Goal: Information Seeking & Learning: Learn about a topic

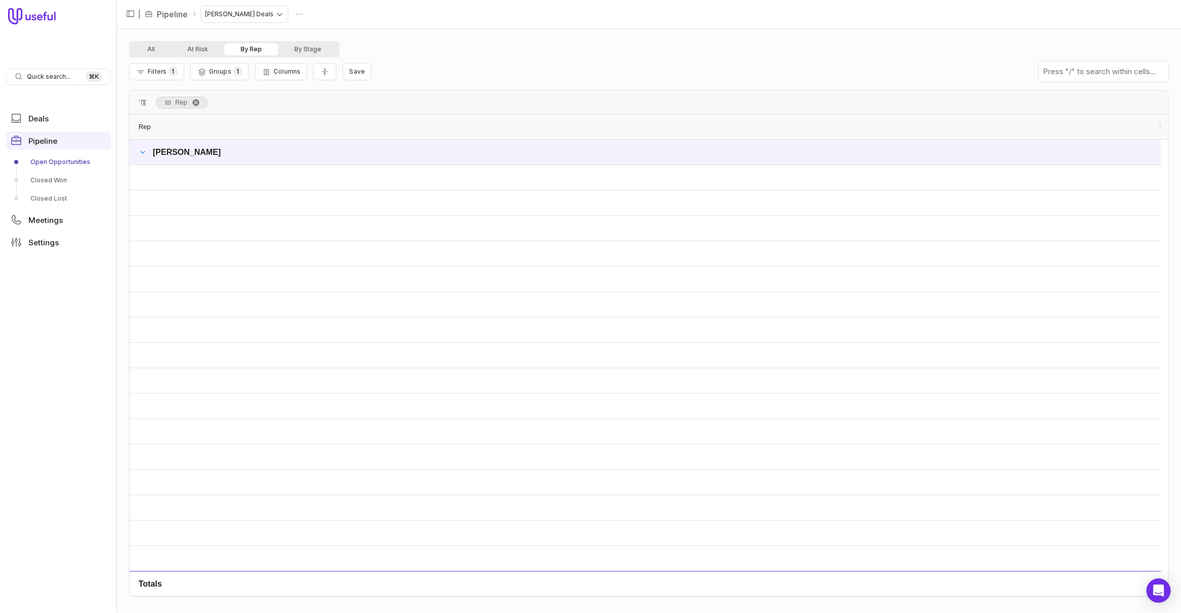
click at [144, 154] on span at bounding box center [143, 152] width 8 height 8
click at [144, 153] on span at bounding box center [143, 152] width 8 height 8
click at [469, 44] on div "All At Risk By Rep By Stage" at bounding box center [649, 49] width 1040 height 16
click at [301, 47] on button "By Stage" at bounding box center [307, 49] width 59 height 12
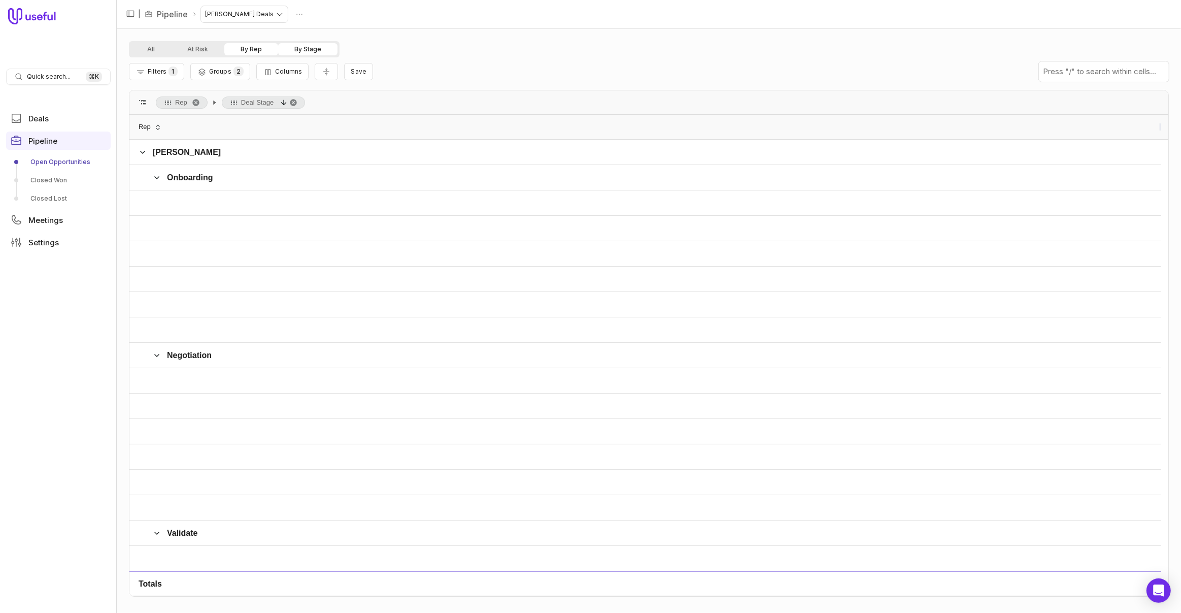
click at [251, 51] on button "By Rep" at bounding box center [251, 49] width 54 height 12
click at [203, 49] on button "At Risk" at bounding box center [197, 49] width 53 height 12
click at [261, 52] on button "By Rep" at bounding box center [251, 49] width 54 height 12
click at [51, 120] on link "Deals" at bounding box center [58, 118] width 105 height 18
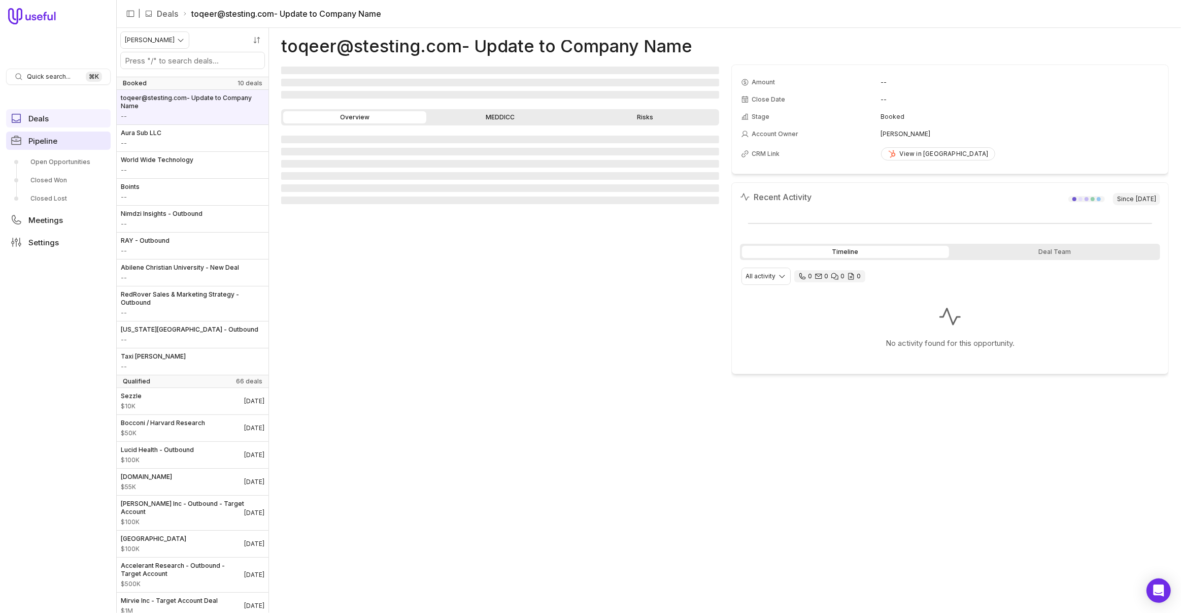
click at [32, 145] on span "Pipeline" at bounding box center [42, 141] width 29 height 8
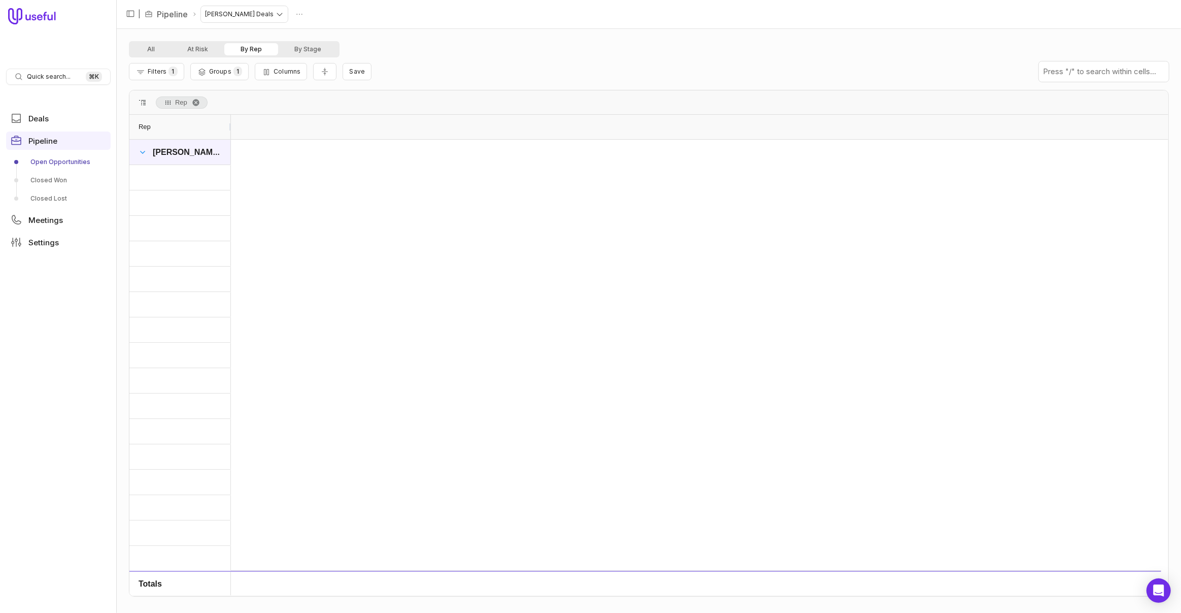
click at [153, 155] on span "[PERSON_NAME]" at bounding box center [187, 152] width 68 height 9
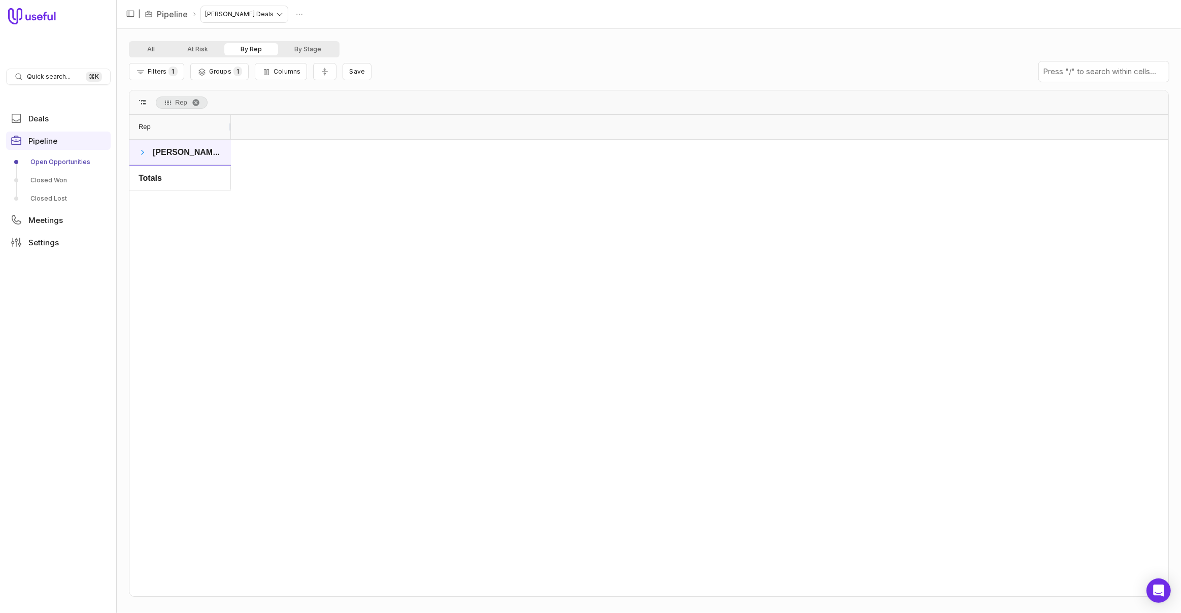
click at [143, 154] on span at bounding box center [143, 152] width 8 height 8
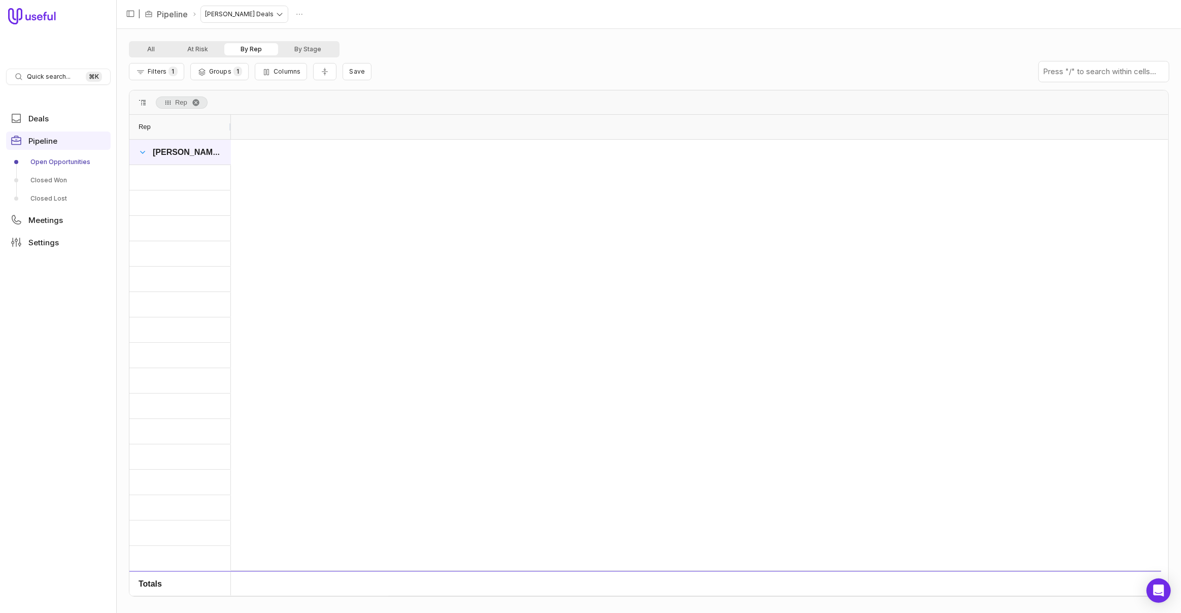
click at [143, 154] on span at bounding box center [143, 152] width 8 height 8
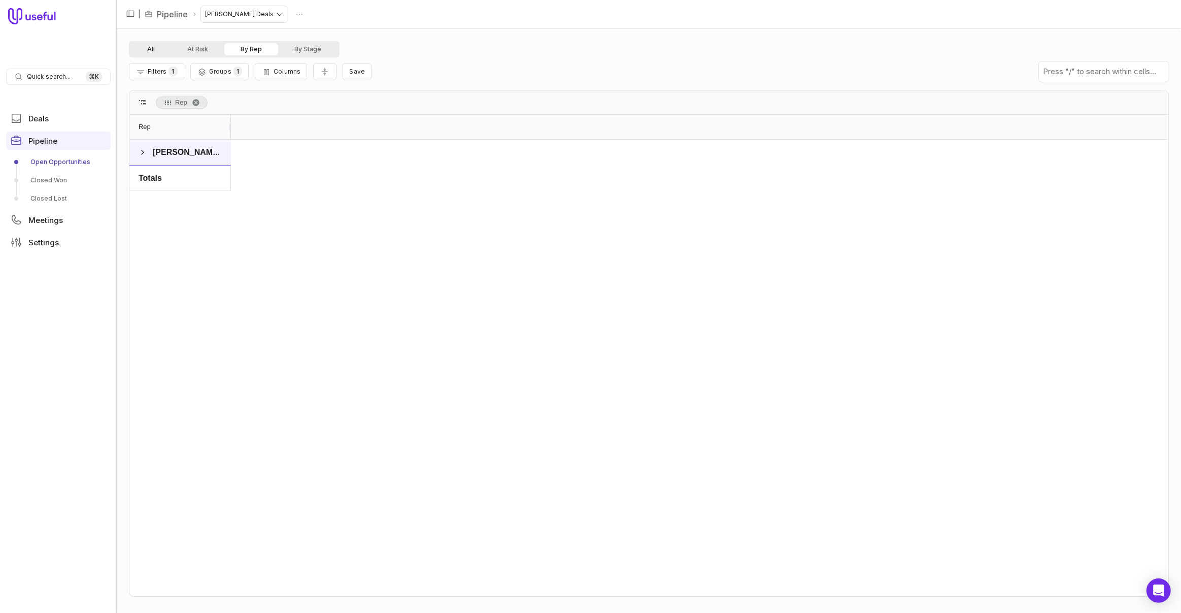
click at [194, 46] on button "At Risk" at bounding box center [197, 49] width 53 height 12
click at [153, 51] on button "All" at bounding box center [151, 49] width 40 height 12
click at [164, 73] on span "Filters" at bounding box center [157, 72] width 19 height 8
click at [436, 147] on button "Remove filter" at bounding box center [431, 146] width 20 height 17
click at [504, 88] on div "All At Risk By Rep By Stage Filters 2 Groups 1 Columns Save Rep Drag here to se…" at bounding box center [649, 320] width 1040 height 559
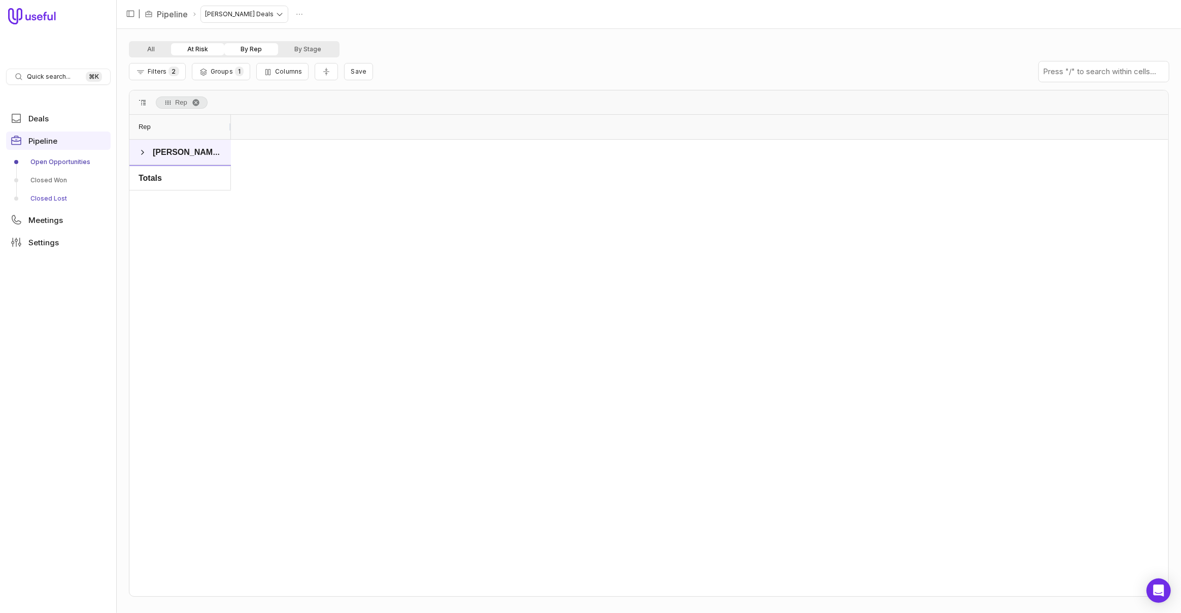
click at [45, 201] on link "Closed Lost" at bounding box center [58, 198] width 105 height 16
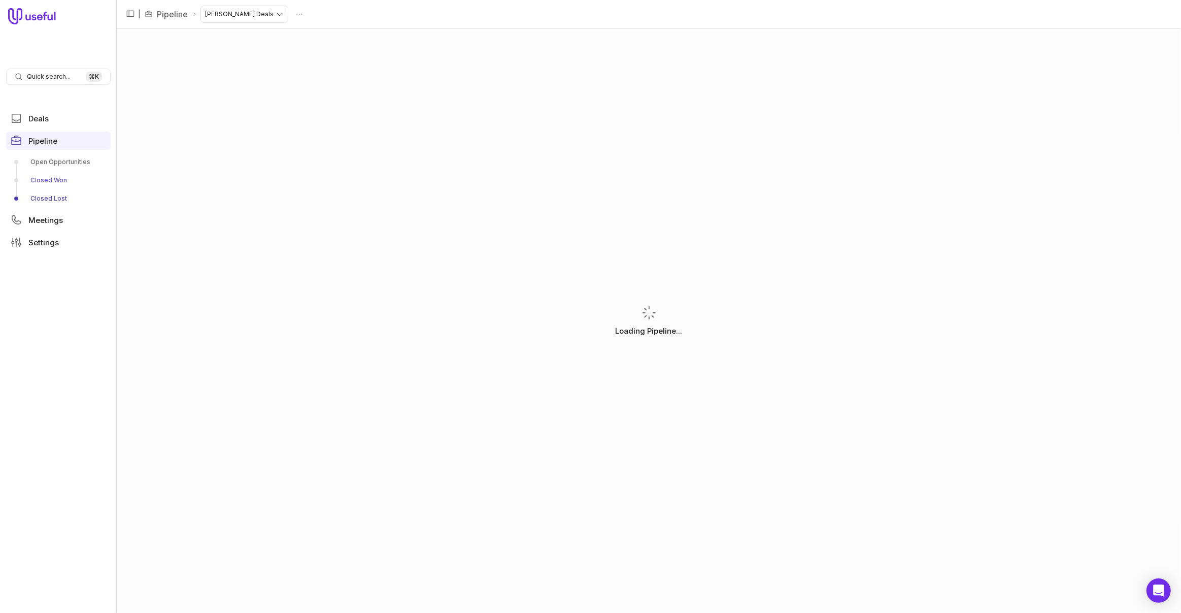
click at [47, 183] on link "Closed Won" at bounding box center [58, 180] width 105 height 16
click at [50, 164] on link "Open Opportunities" at bounding box center [58, 162] width 105 height 16
click at [36, 137] on span "Pipeline" at bounding box center [42, 141] width 29 height 8
click at [239, 13] on html "Quick search... ⌘ K Deals Pipeline Open Opportunities Closed Won Closed Lost Me…" at bounding box center [590, 306] width 1181 height 613
click at [483, 22] on html "Quick search... ⌘ K Deals Pipeline Open Opportunities Closed Won Closed Lost Me…" at bounding box center [590, 306] width 1181 height 613
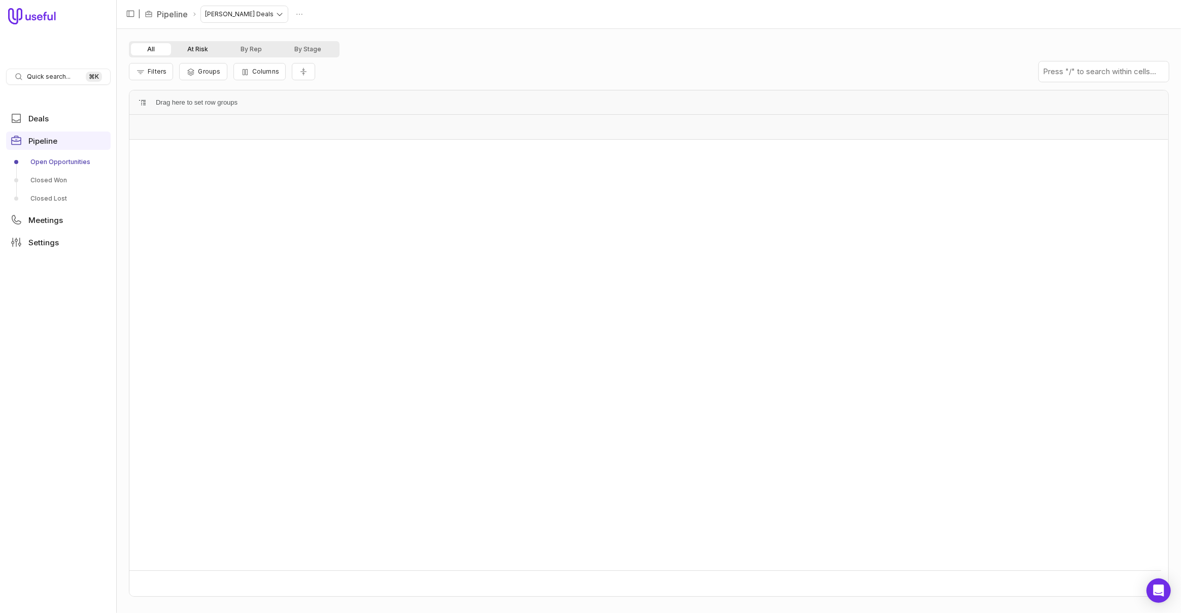
click at [189, 58] on div "Filters Groups Columns" at bounding box center [649, 71] width 1040 height 28
click at [192, 52] on button "At Risk" at bounding box center [197, 49] width 53 height 12
click at [24, 111] on link "Deals" at bounding box center [58, 118] width 105 height 18
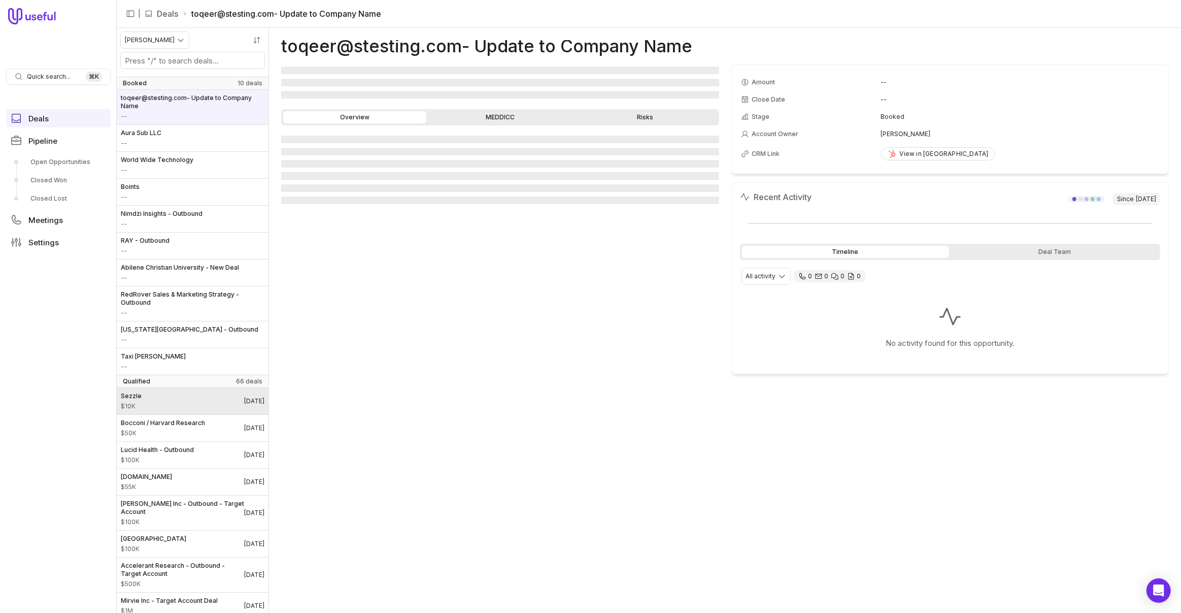
click at [186, 397] on link "Sezzle $10K [DATE]" at bounding box center [193, 401] width 152 height 26
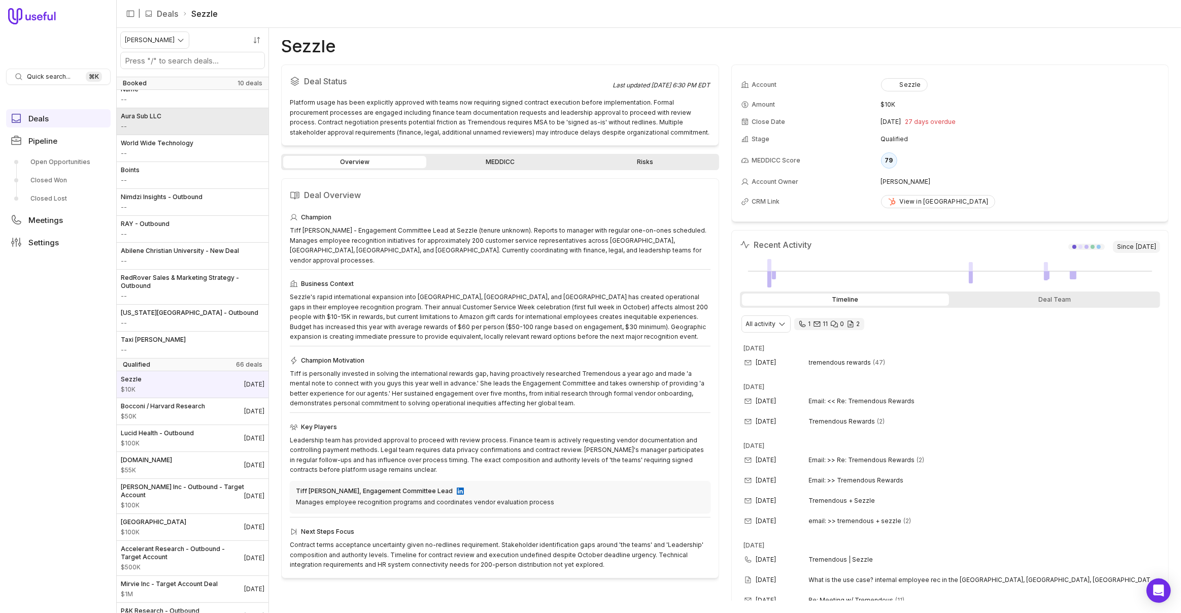
scroll to position [100, 0]
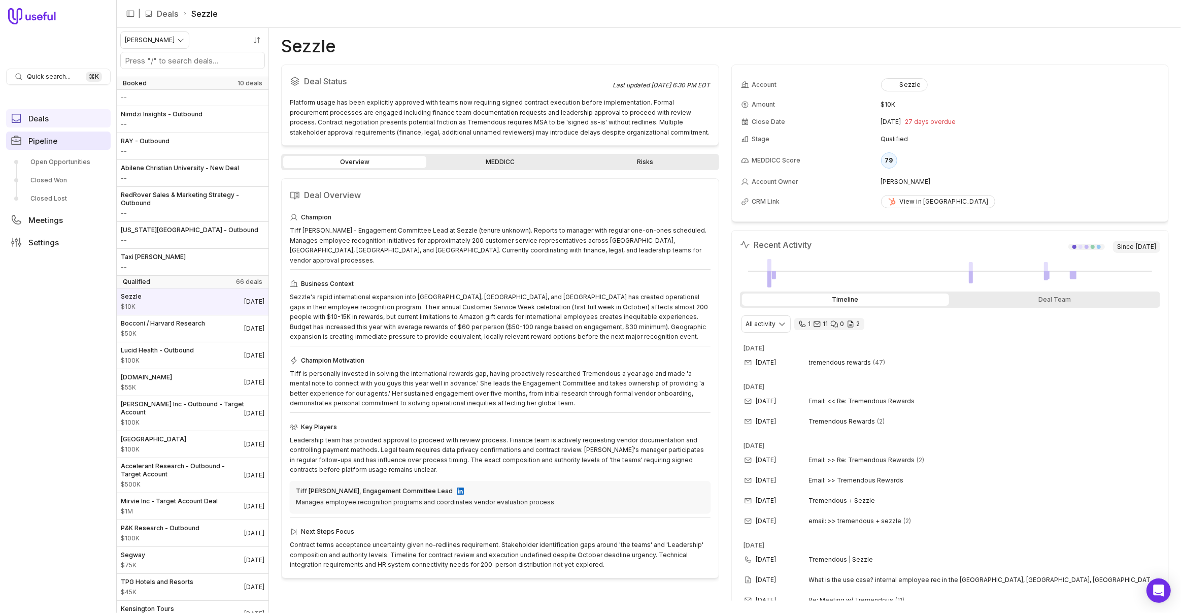
click at [61, 142] on link "Pipeline" at bounding box center [58, 140] width 105 height 18
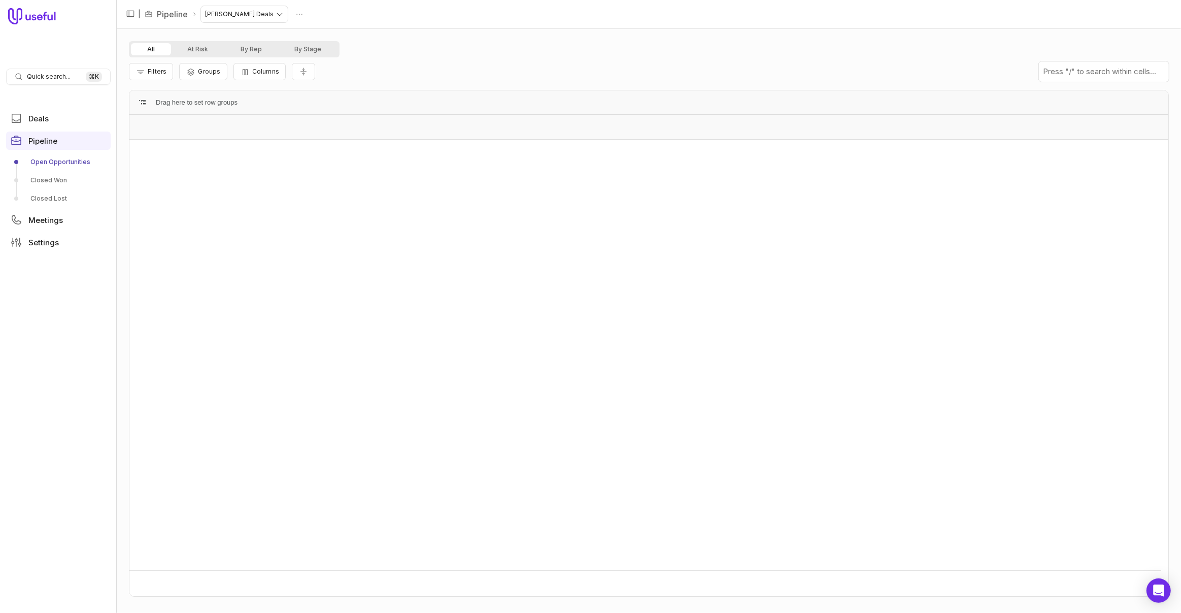
click at [1072, 564] on div "For Trial Use Only" at bounding box center [1113, 569] width 86 height 32
click at [158, 71] on span "Filters" at bounding box center [157, 72] width 19 height 8
click at [220, 71] on span "Groups" at bounding box center [220, 72] width 22 height 8
click at [488, 124] on icon "Remove group" at bounding box center [492, 125] width 8 height 8
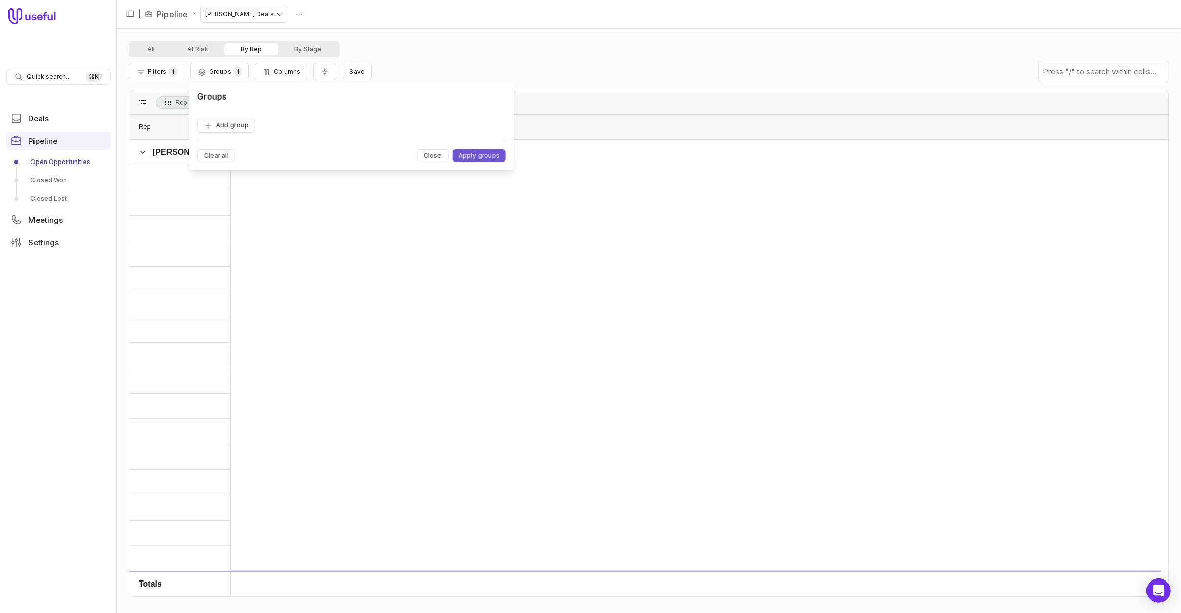
click at [620, 72] on div "Filters 1 Groups 1 Columns Save" at bounding box center [649, 71] width 1040 height 28
click at [57, 178] on link "Closed Won" at bounding box center [58, 180] width 105 height 16
click at [61, 161] on link "Open Opportunities" at bounding box center [58, 162] width 105 height 16
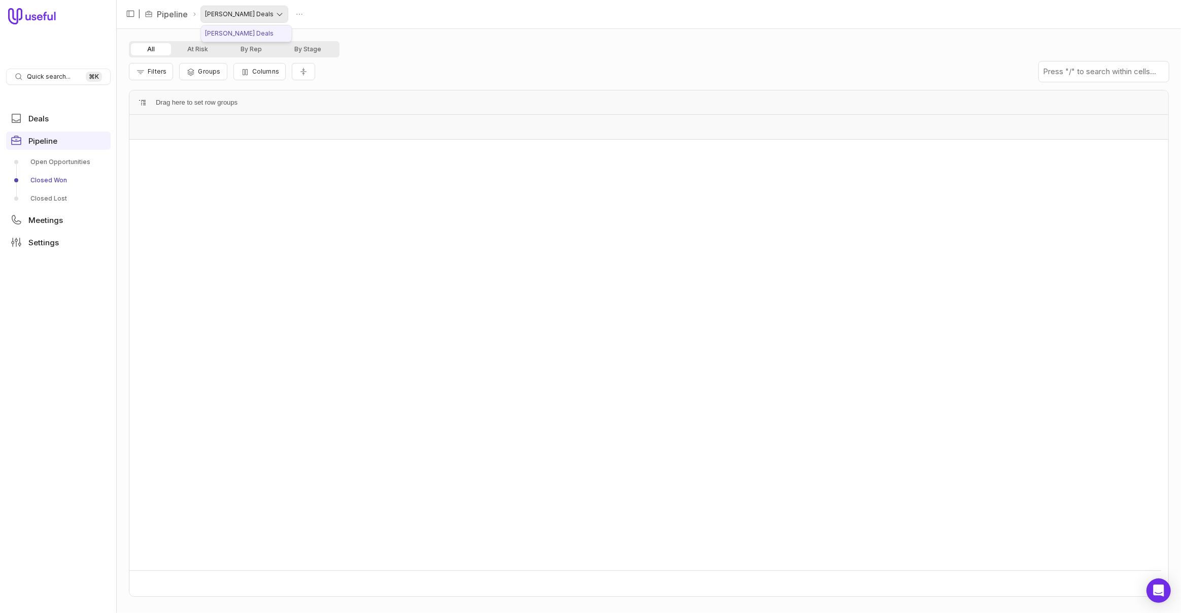
click at [242, 13] on html "Quick search... ⌘ K Deals Pipeline Open Opportunities Closed Won Closed Lost Me…" at bounding box center [590, 306] width 1181 height 613
click at [261, 5] on html "Quick search... ⌘ K Deals Pipeline Open Opportunities Closed Won Closed Lost Me…" at bounding box center [590, 306] width 1181 height 613
click at [296, 50] on button "By Stage" at bounding box center [307, 49] width 59 height 12
click at [149, 50] on button "All" at bounding box center [151, 49] width 40 height 12
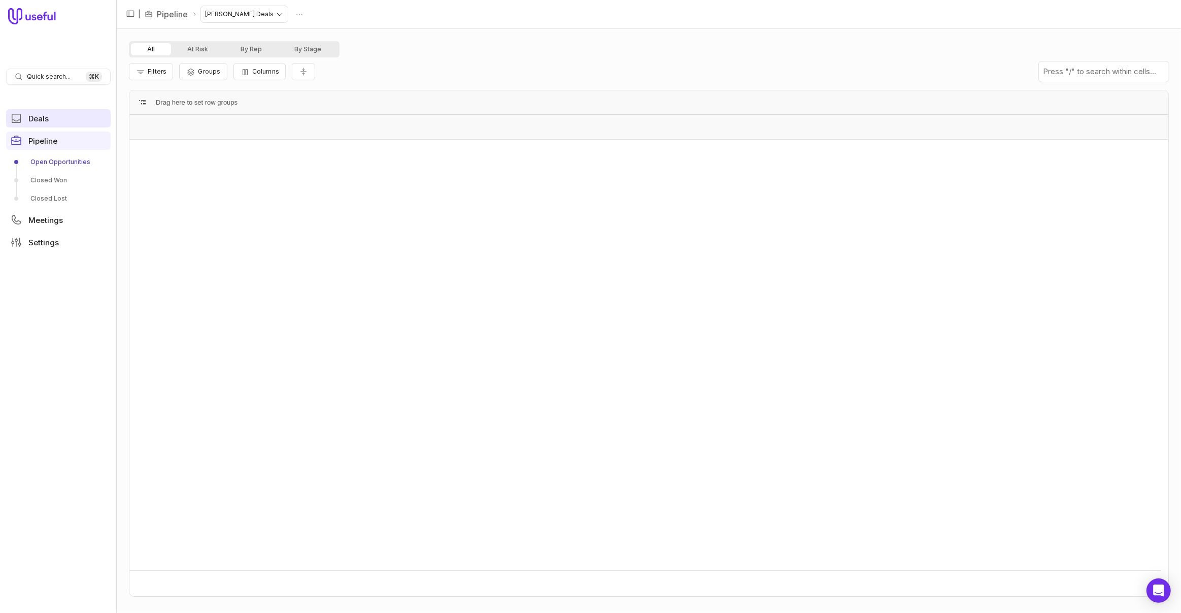
click at [59, 117] on link "Deals" at bounding box center [58, 118] width 105 height 18
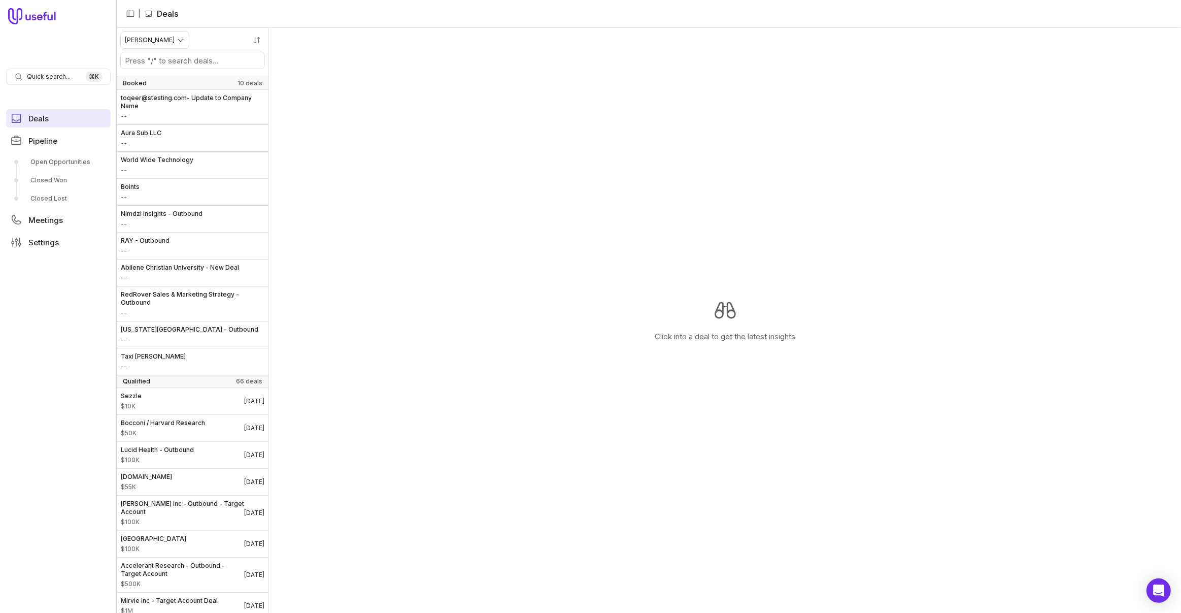
click at [43, 118] on span "Deals" at bounding box center [38, 119] width 20 height 8
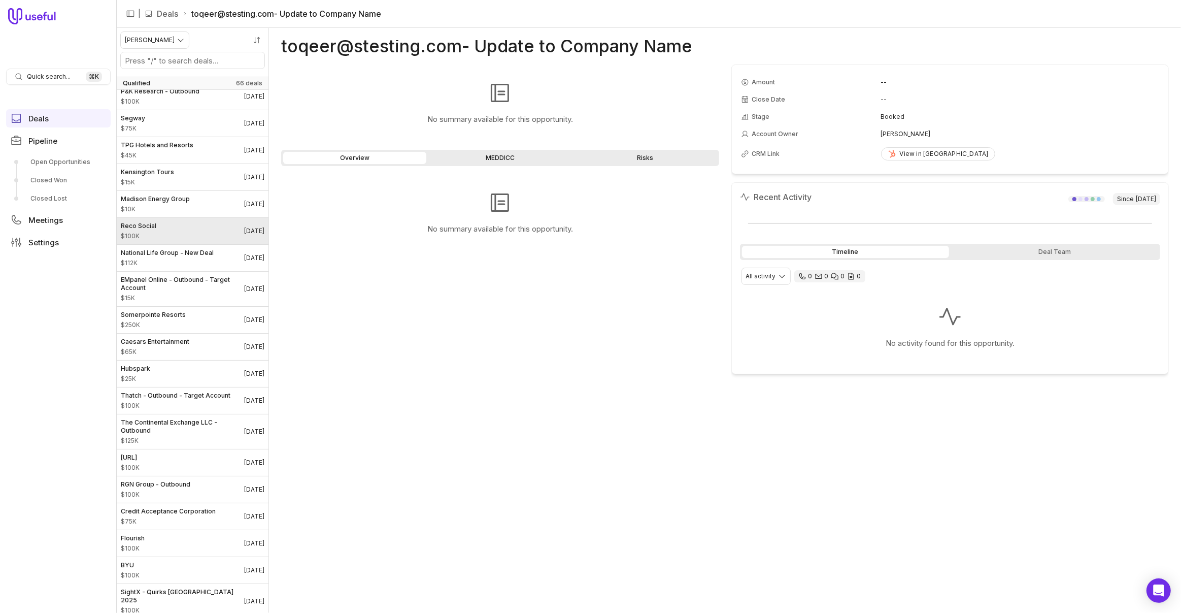
scroll to position [533, 0]
click at [187, 329] on link "Somerpointe Resorts $250K [DATE]" at bounding box center [193, 323] width 152 height 26
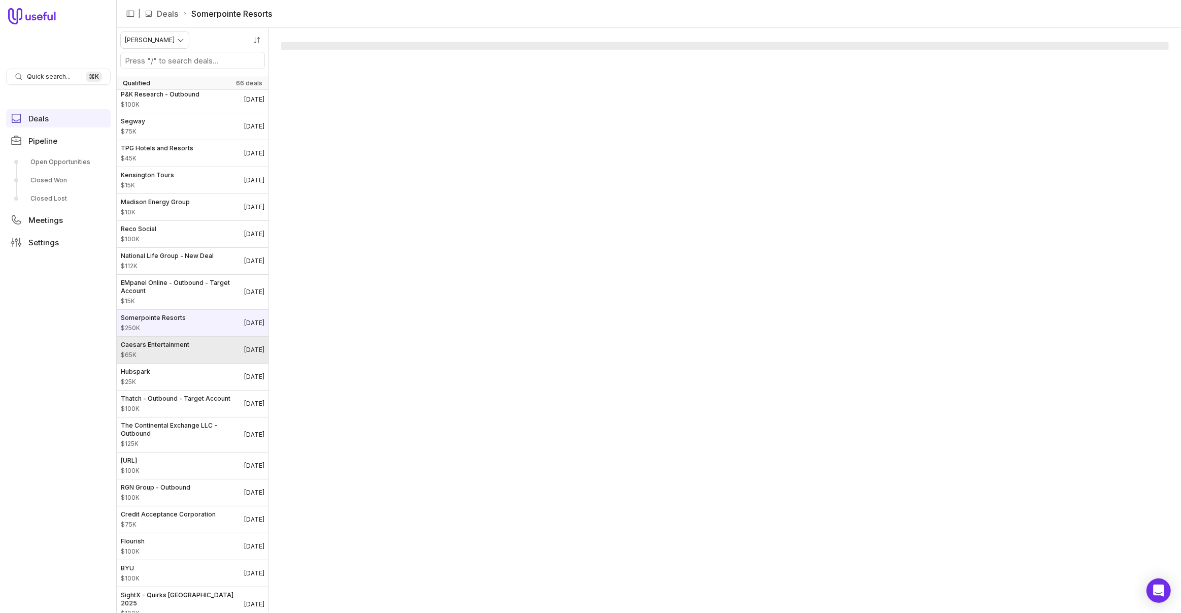
click at [178, 346] on span "Caesars Entertainment" at bounding box center [155, 345] width 69 height 8
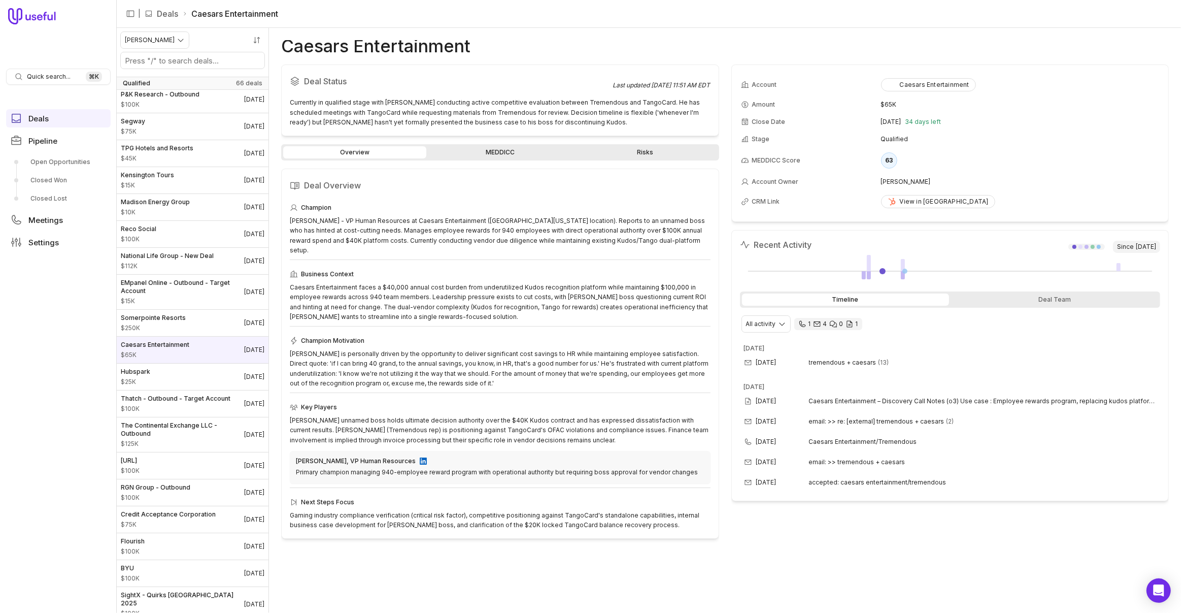
click at [492, 147] on link "MEDDICC" at bounding box center [499, 152] width 143 height 12
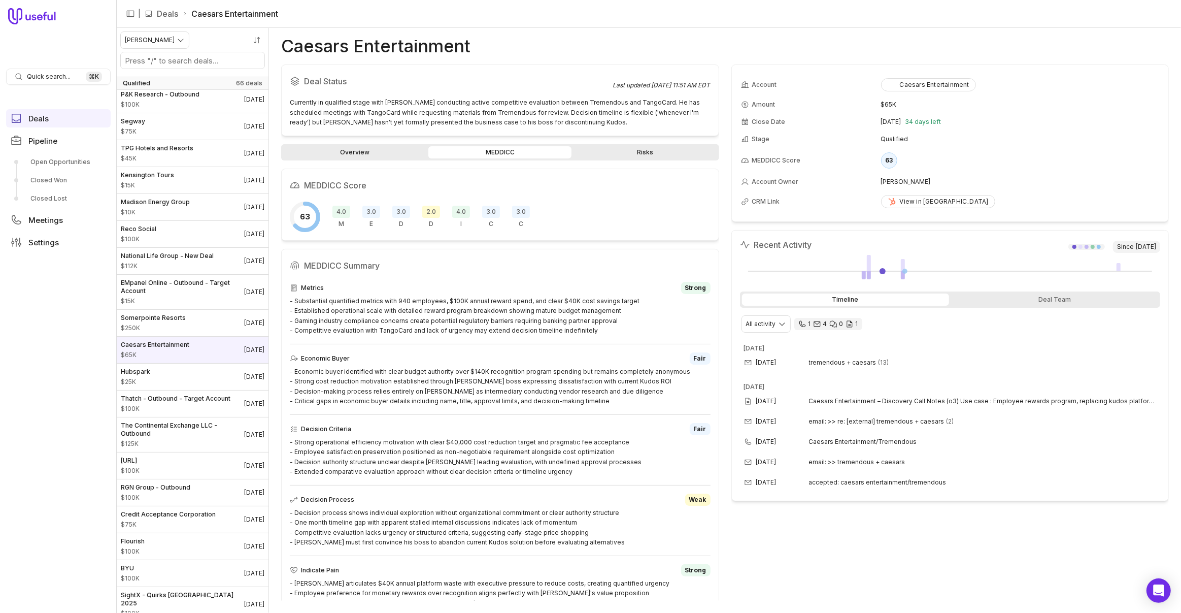
click at [653, 151] on link "Risks" at bounding box center [645, 152] width 143 height 12
